Goal: Task Accomplishment & Management: Manage account settings

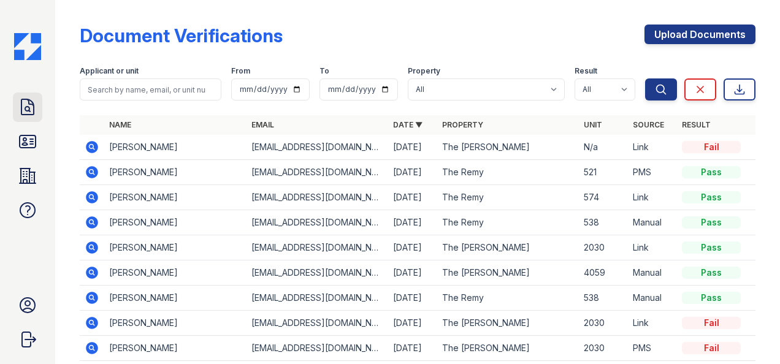
click at [29, 113] on icon at bounding box center [28, 108] width 20 height 20
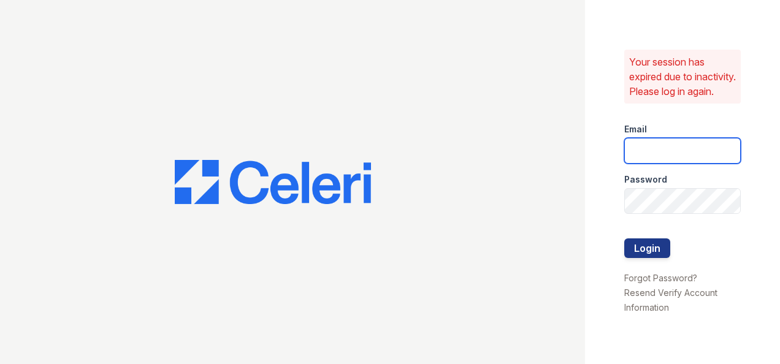
type input "[EMAIL_ADDRESS][DOMAIN_NAME]"
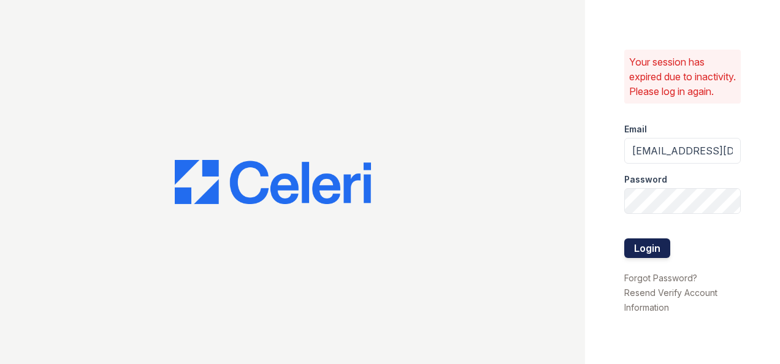
click at [655, 250] on button "Login" at bounding box center [648, 249] width 46 height 20
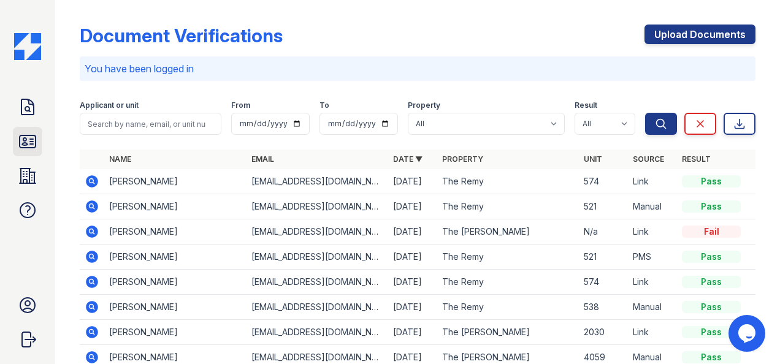
click at [15, 134] on link "ID Verifications" at bounding box center [27, 141] width 29 height 29
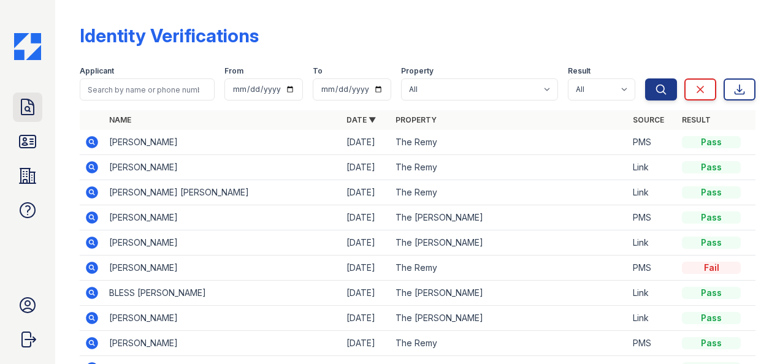
click at [33, 105] on icon at bounding box center [27, 106] width 12 height 15
